Goal: Task Accomplishment & Management: Use online tool/utility

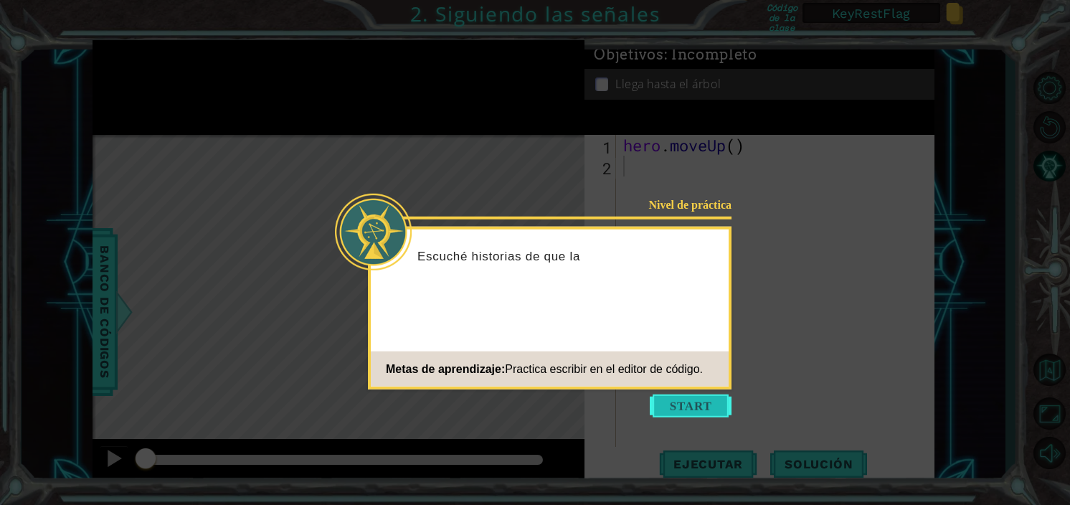
click at [661, 404] on button "Start" at bounding box center [691, 405] width 82 height 23
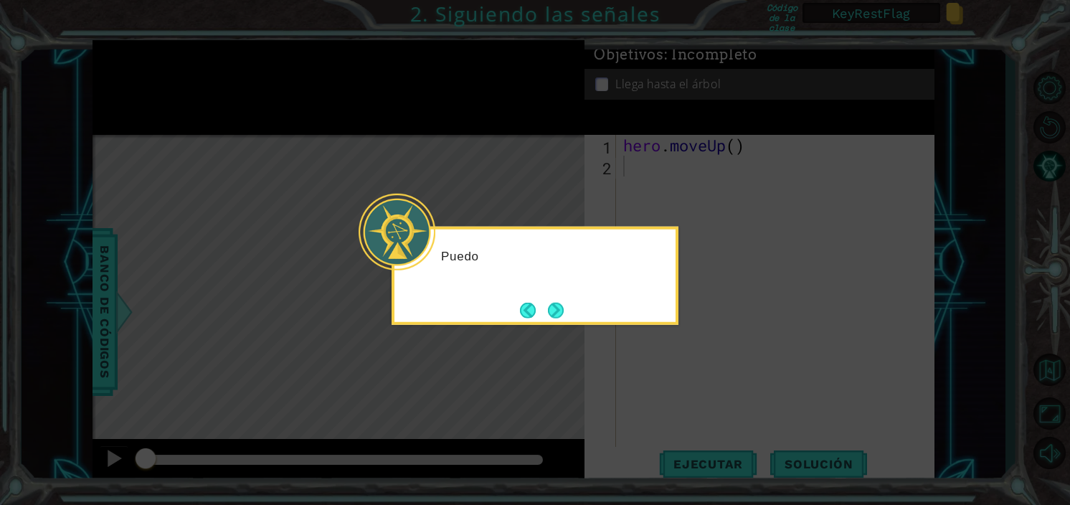
click at [661, 404] on icon at bounding box center [535, 252] width 1070 height 505
click at [559, 303] on button "Next" at bounding box center [556, 310] width 16 height 16
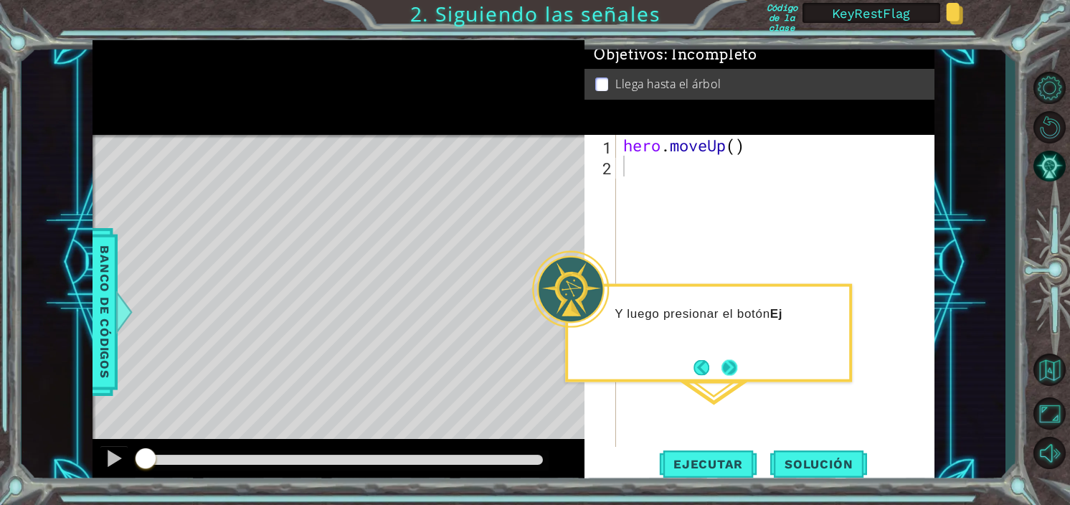
click at [724, 364] on button "Next" at bounding box center [729, 367] width 16 height 16
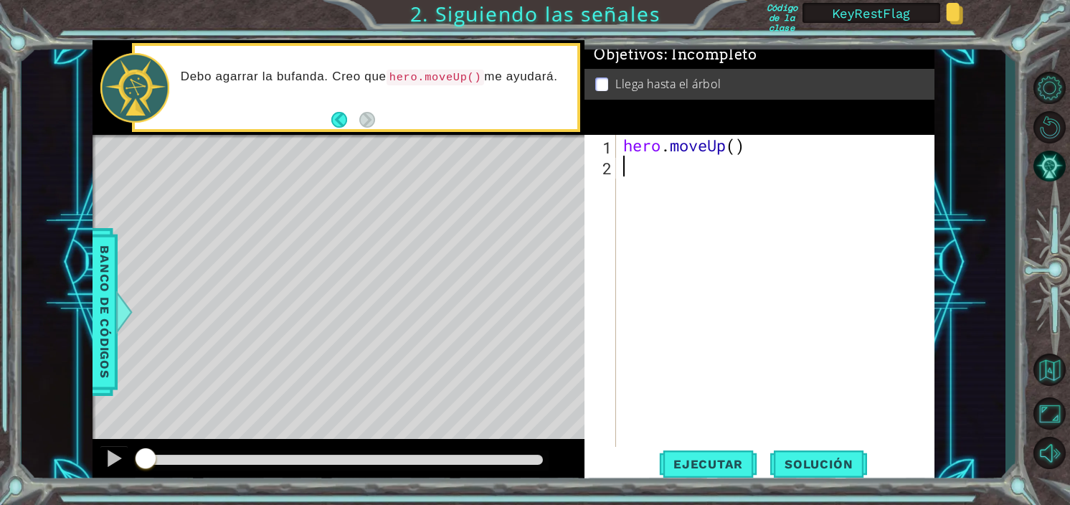
click at [665, 185] on div "hero . moveUp ( )" at bounding box center [779, 312] width 318 height 354
type textarea "hero.moveUp()"
click at [719, 458] on span "Ejecutar" at bounding box center [708, 464] width 98 height 14
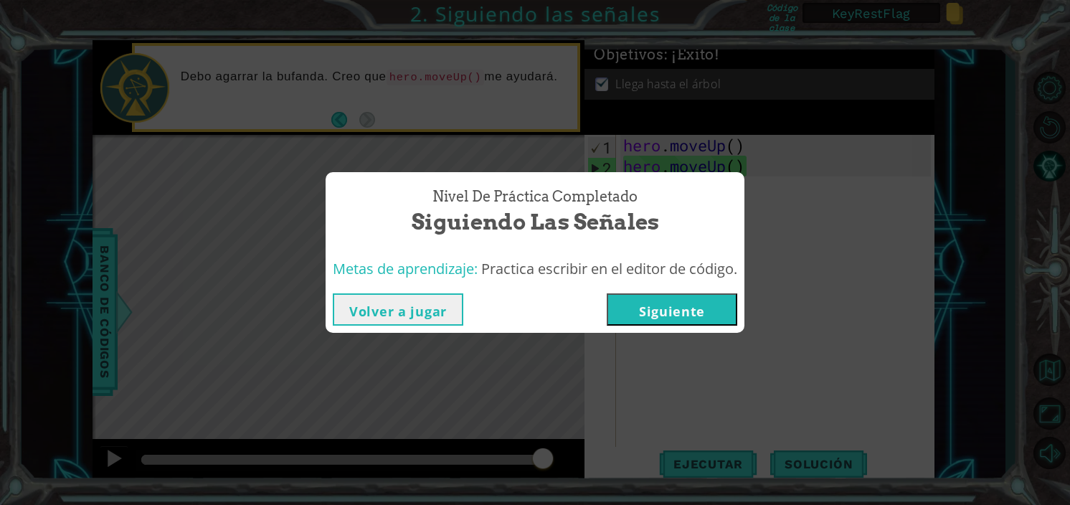
click at [723, 301] on button "Siguiente" at bounding box center [672, 309] width 131 height 32
